Goal: Task Accomplishment & Management: Complete application form

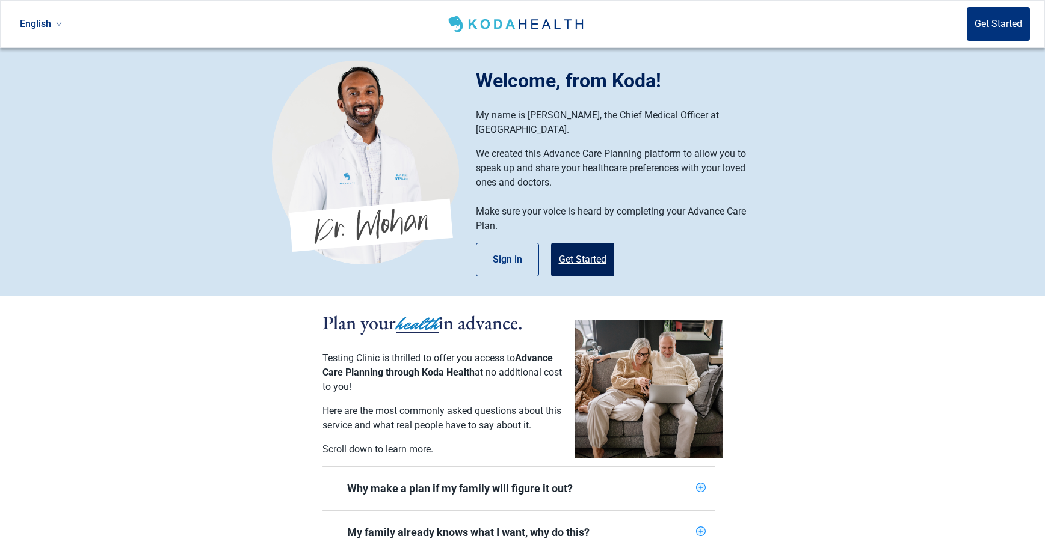
click at [570, 243] on button "Get Started" at bounding box center [582, 260] width 63 height 34
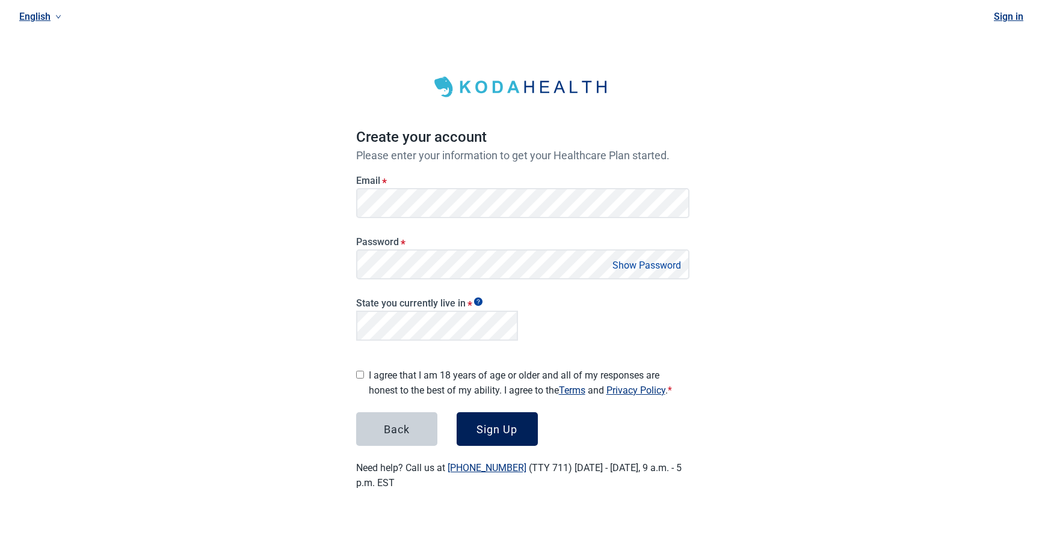
click at [491, 432] on button "Sign Up" at bounding box center [496, 430] width 81 height 34
click at [500, 444] on div "Create your account Please enter your information to get your Healthcare Plan s…" at bounding box center [522, 269] width 333 height 443
click at [491, 426] on div "Sign Up" at bounding box center [496, 429] width 41 height 12
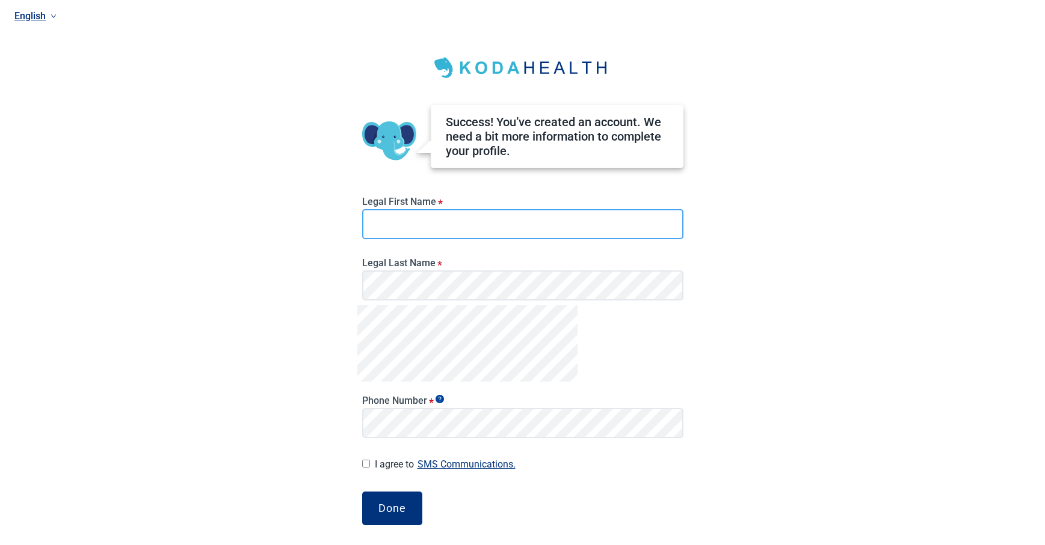
click at [425, 229] on input "Legal First Name *" at bounding box center [522, 224] width 321 height 30
type input "***"
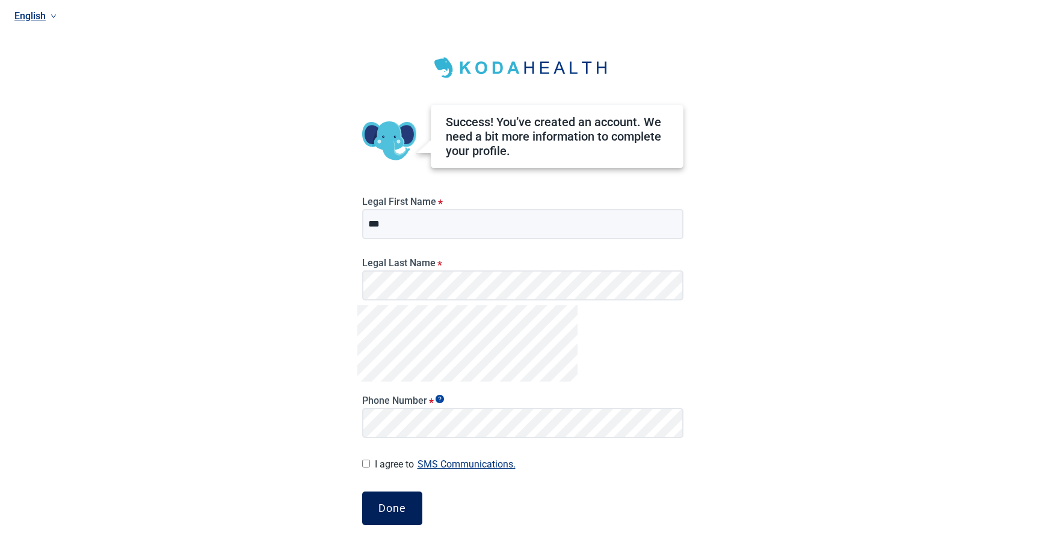
click at [394, 509] on div "Done" at bounding box center [392, 509] width 28 height 12
